Goal: Information Seeking & Learning: Learn about a topic

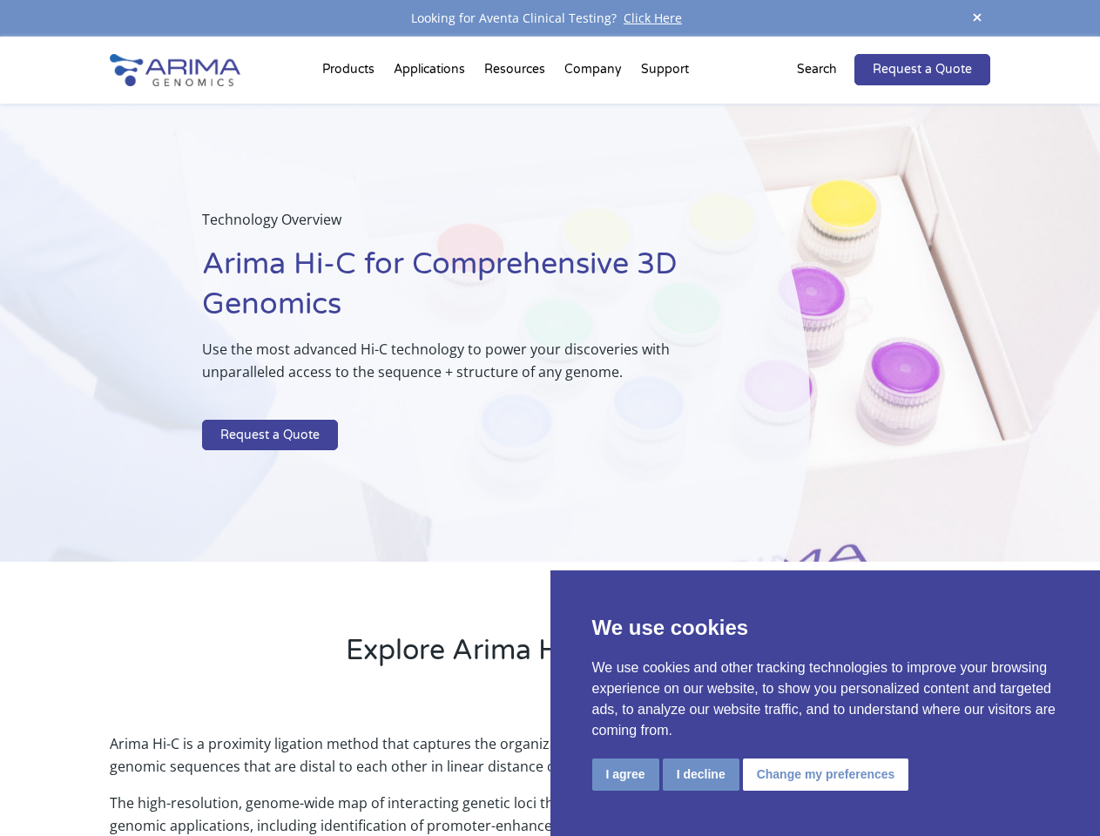
click at [549, 418] on p at bounding box center [462, 408] width 520 height 23
click at [625, 774] on button "I agree" at bounding box center [625, 775] width 67 height 32
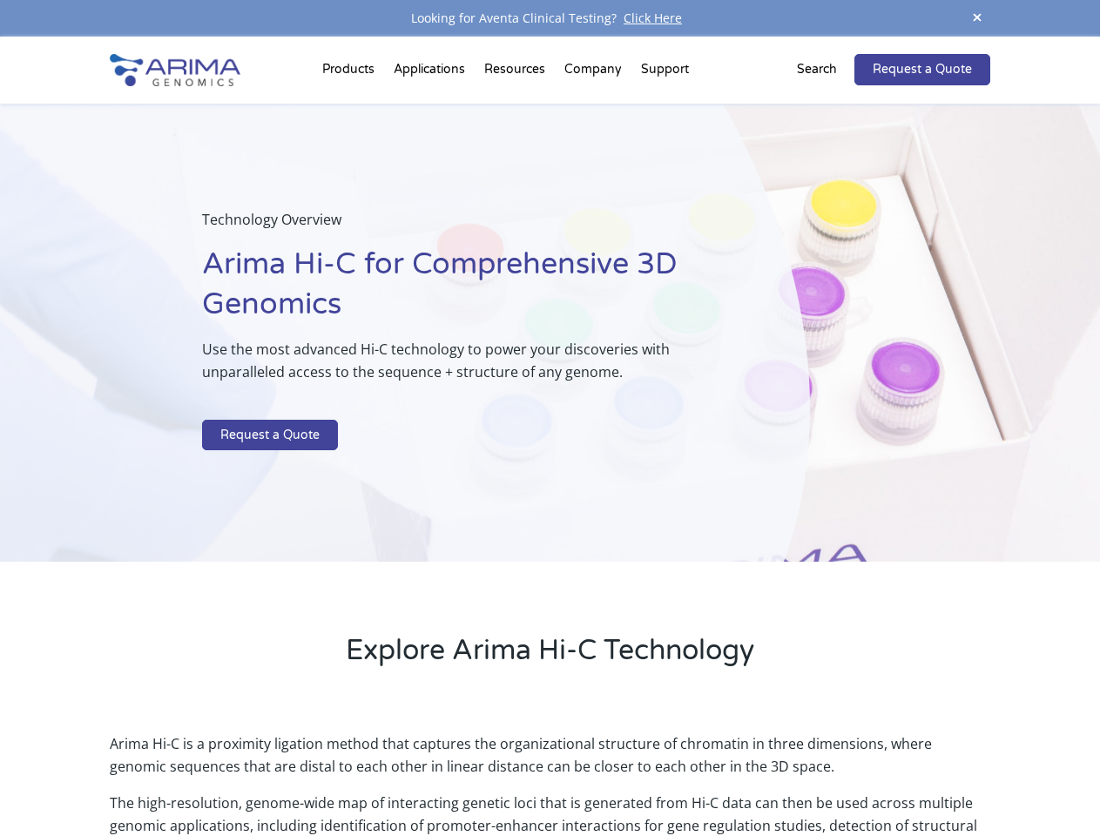
click at [700, 774] on p "Arima Hi-C is a proximity ligation method that captures the organizational stru…" at bounding box center [550, 761] width 880 height 59
click at [823, 774] on p "Arima Hi-C is a proximity ligation method that captures the organizational stru…" at bounding box center [550, 761] width 880 height 59
click at [977, 18] on span at bounding box center [977, 19] width 26 height 24
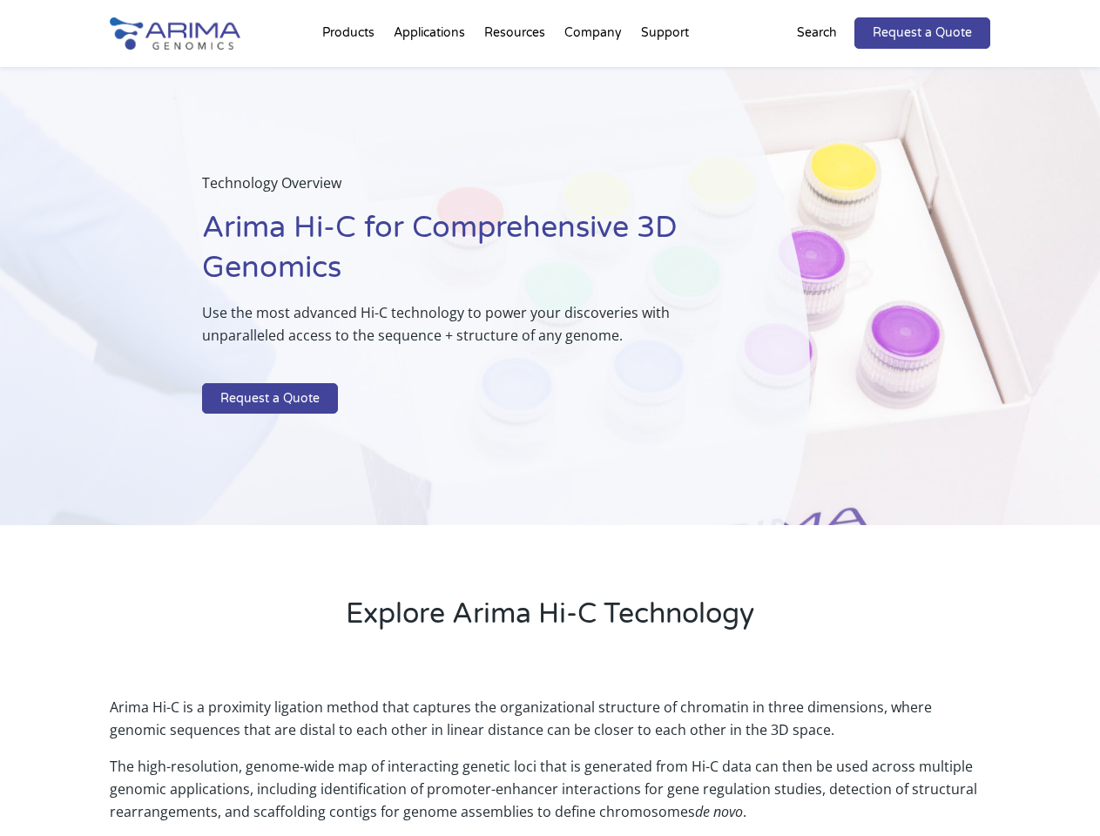
click at [549, 436] on div "Technology Overview Arima Hi-C for Comprehensive 3D Genomics Use the most advan…" at bounding box center [405, 296] width 810 height 459
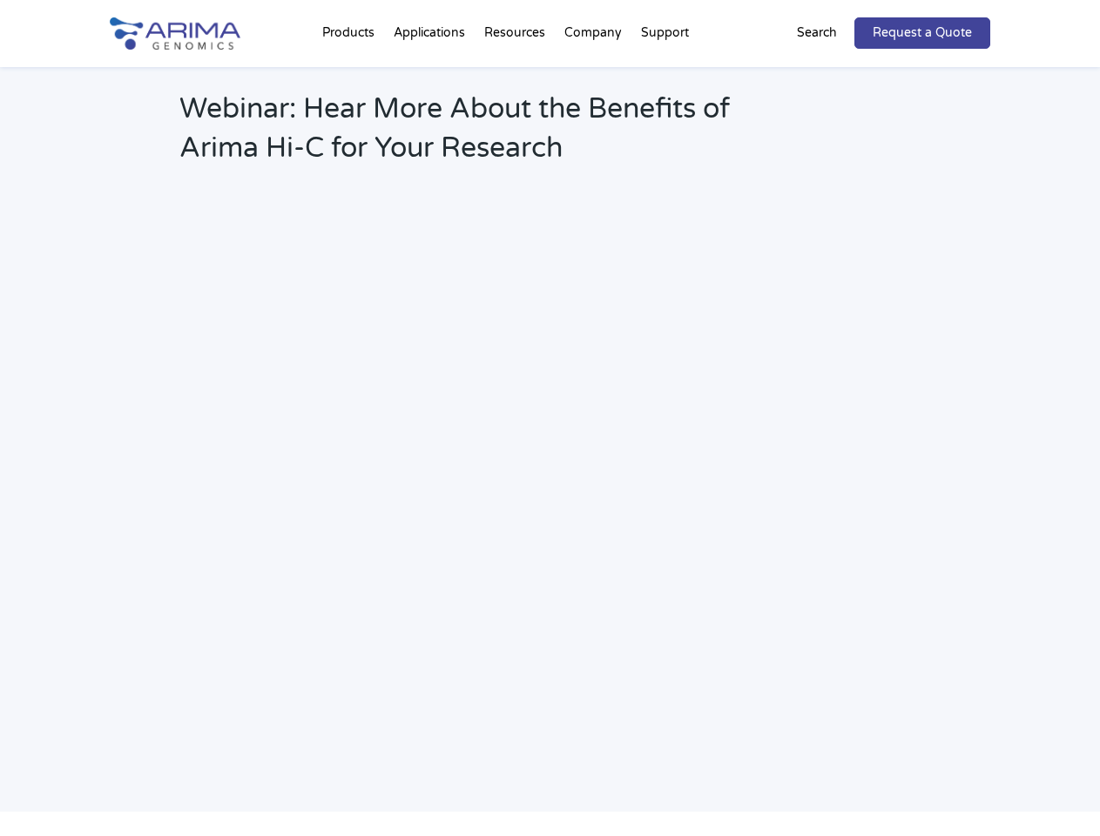
click at [594, 90] on h2 "Webinar: Hear More About the Benefits of Arima Hi-C for Your Research" at bounding box center [468, 135] width 578 height 91
click at [664, 90] on h2 "Webinar: Hear More About the Benefits of Arima Hi-C for Your Research" at bounding box center [468, 135] width 578 height 91
